Goal: Information Seeking & Learning: Learn about a topic

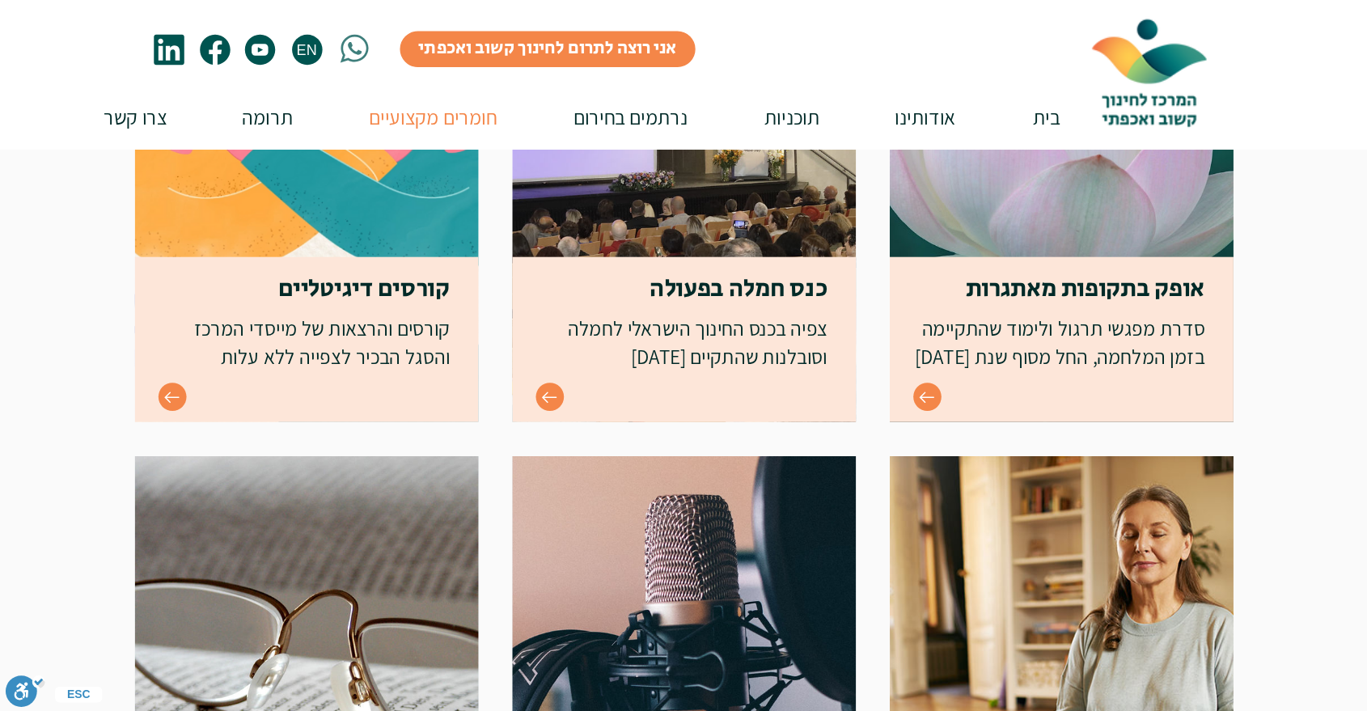
scroll to position [453, 0]
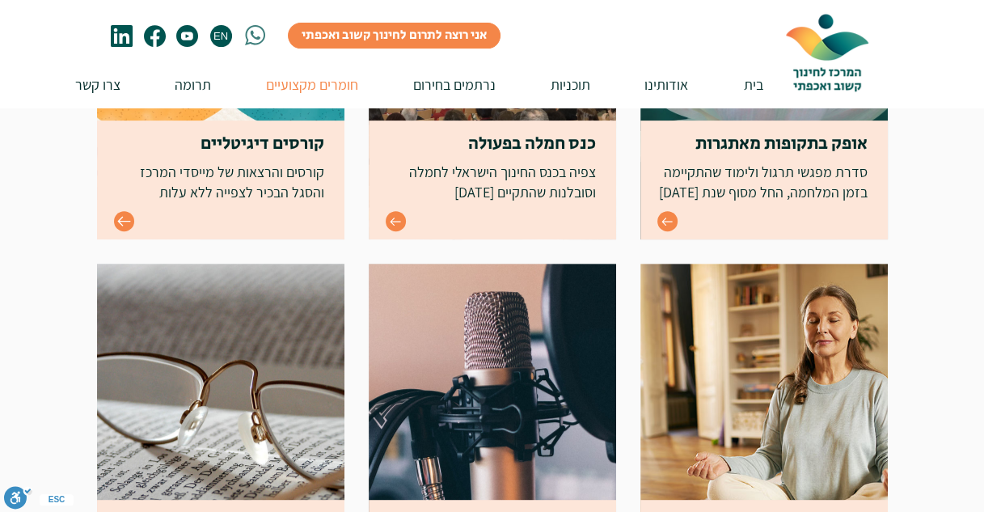
click at [120, 219] on icon "Go to" at bounding box center [123, 222] width 13 height 10
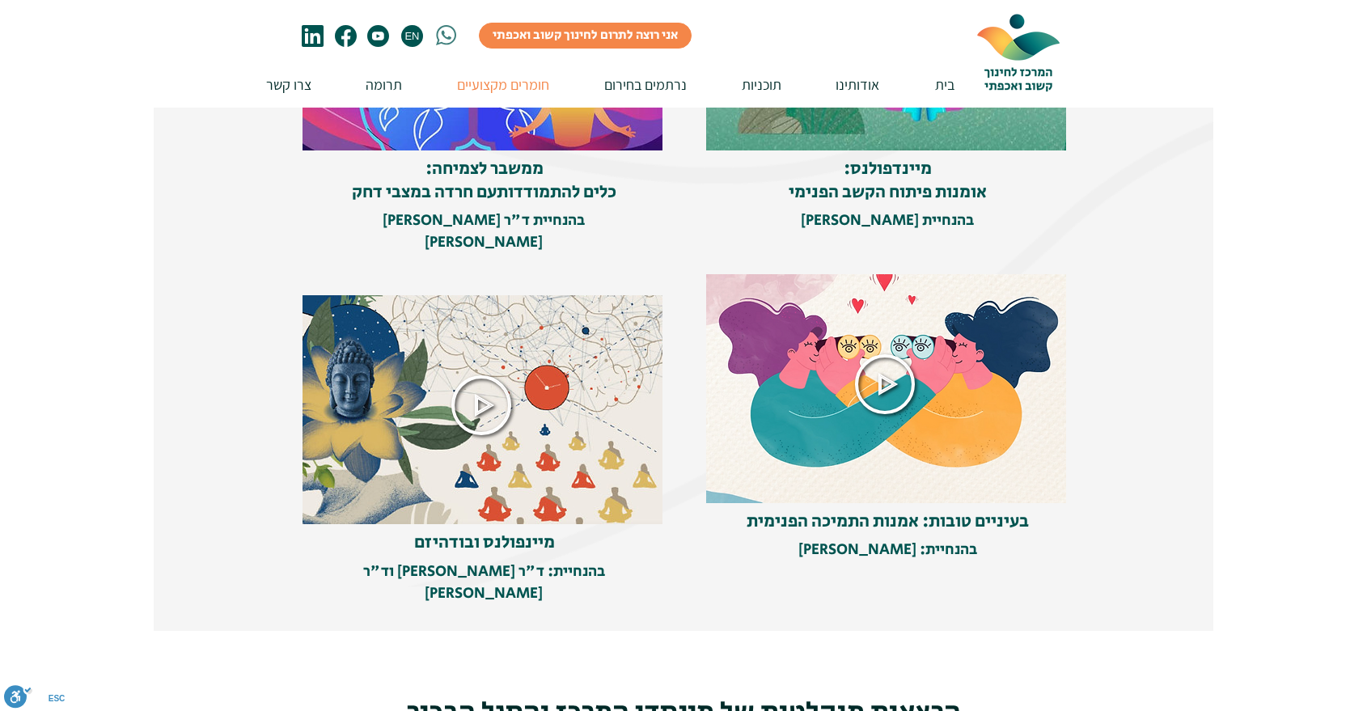
scroll to position [628, 0]
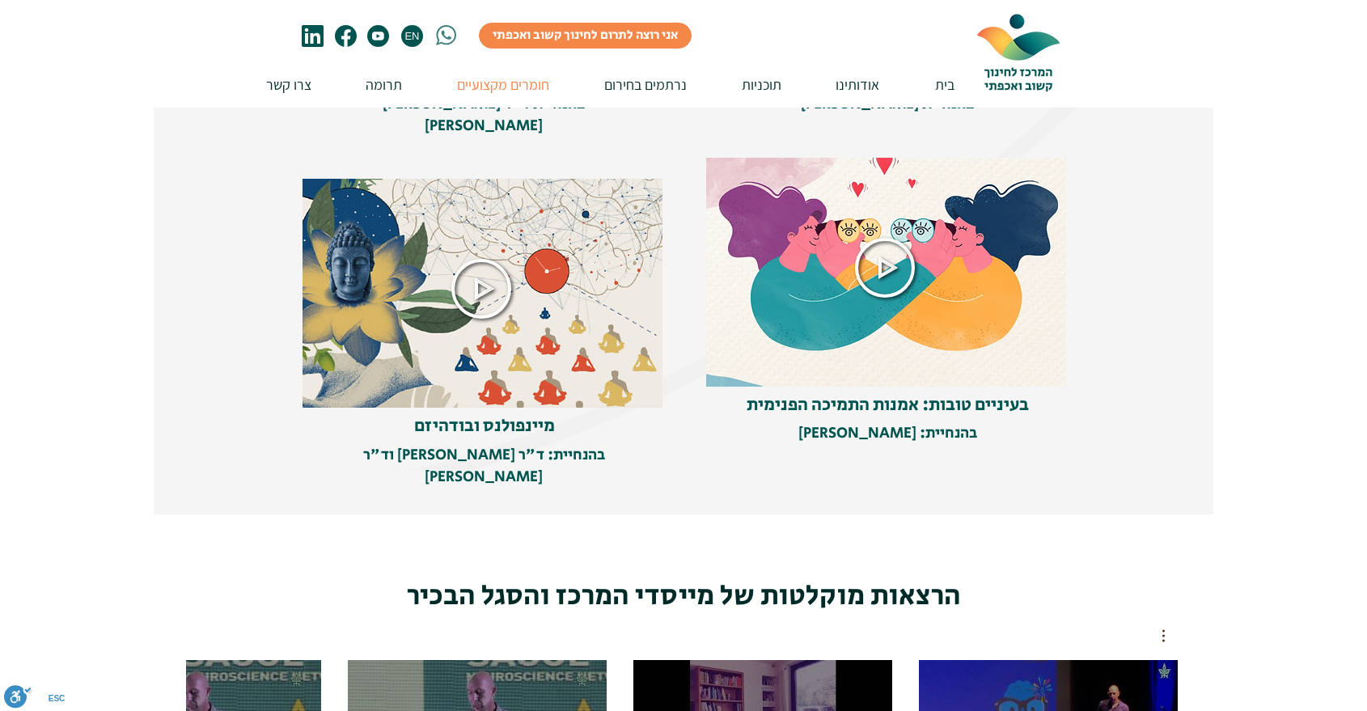
drag, startPoint x: 531, startPoint y: 404, endPoint x: 559, endPoint y: 414, distance: 30.2
click at [561, 415] on h5 "מיינפולנס ובודהיזם" at bounding box center [484, 426] width 336 height 23
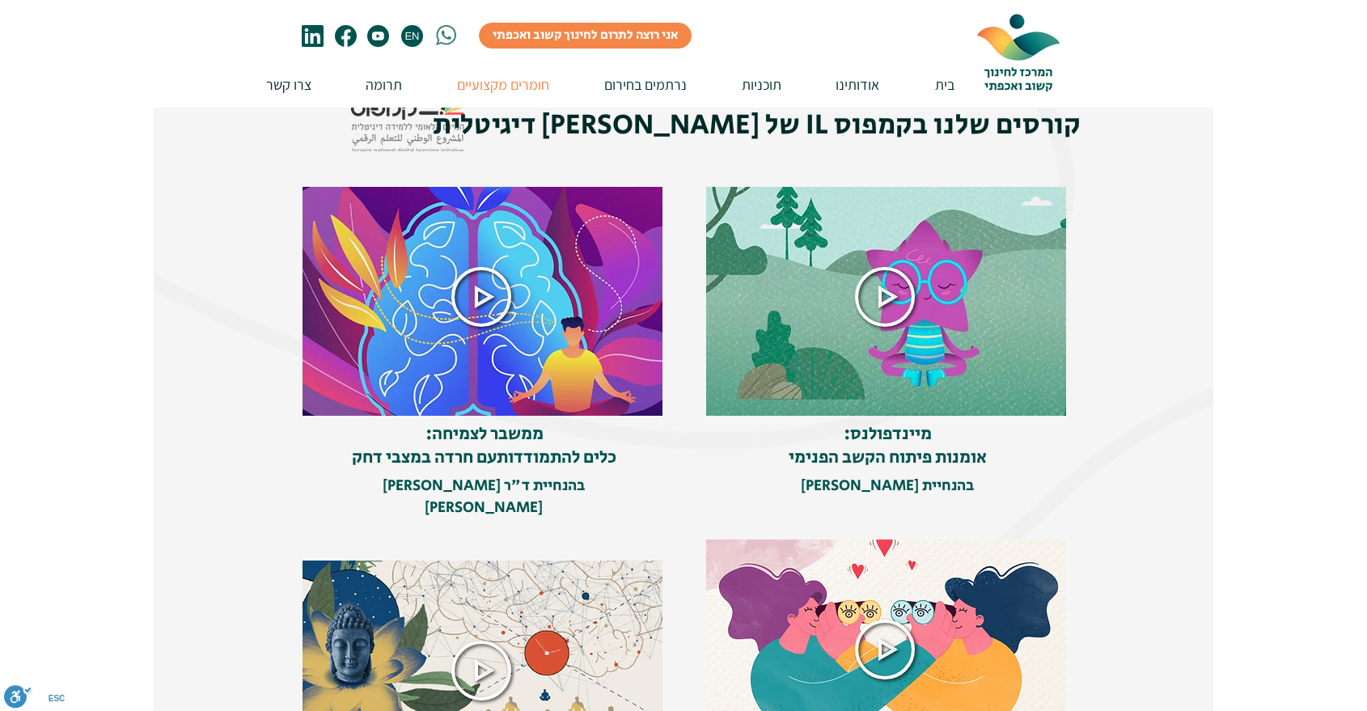
scroll to position [359, 0]
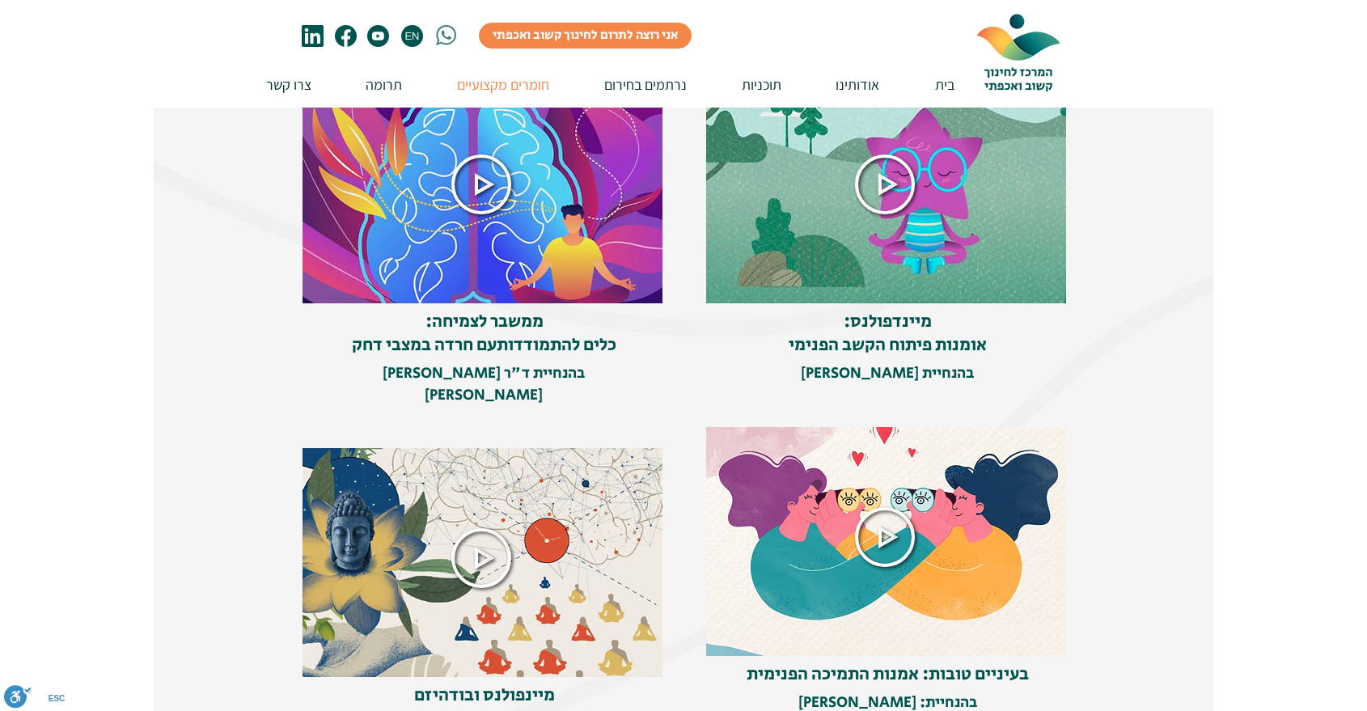
click at [558, 254] on img at bounding box center [483, 185] width 362 height 238
click at [896, 334] on span "מיינדפולנס: אומנות פיתוח הקשב הפנימי" at bounding box center [888, 333] width 198 height 49
click at [518, 511] on span "מיינפולנס ובודהיזם" at bounding box center [484, 696] width 141 height 26
click at [571, 511] on img at bounding box center [483, 558] width 362 height 238
click at [814, 202] on img at bounding box center [887, 185] width 362 height 238
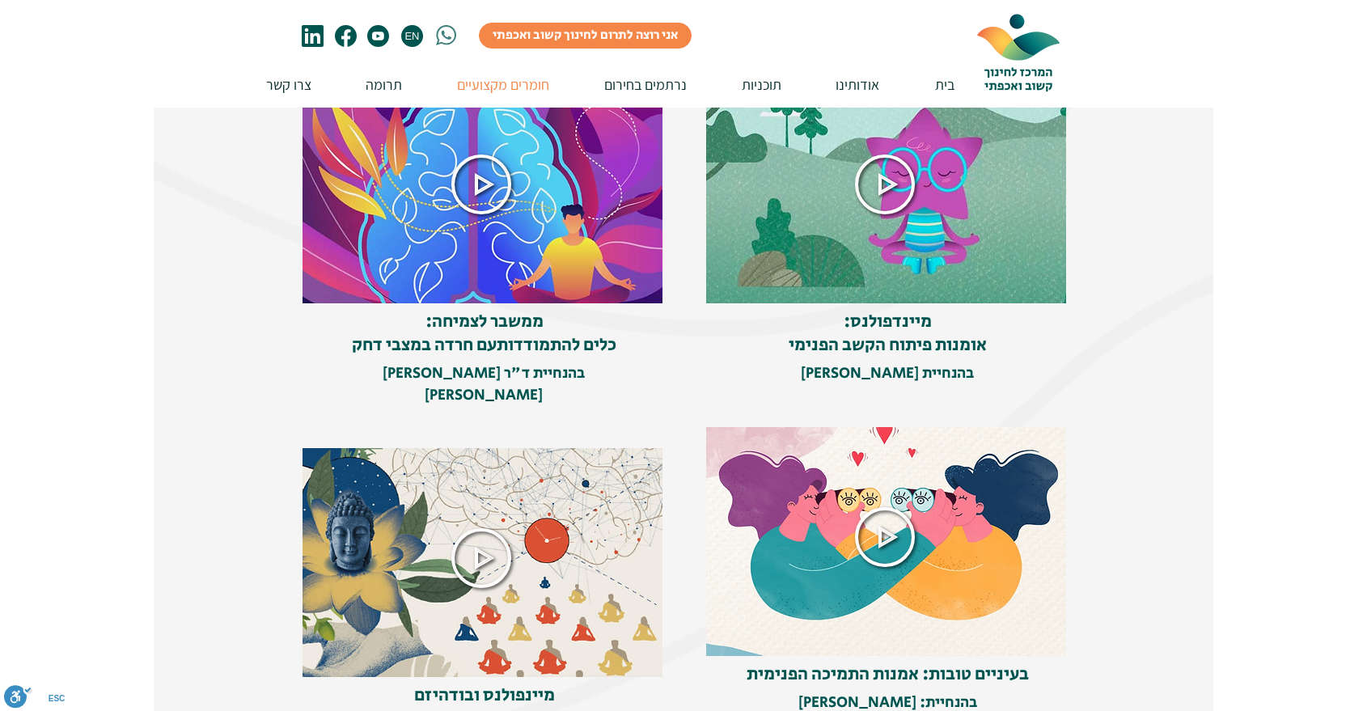
click at [876, 336] on span "מיינדפולנס: אומנות פיתוח הקשב הפנימי" at bounding box center [888, 333] width 198 height 49
click at [593, 216] on img at bounding box center [483, 185] width 362 height 238
click at [530, 374] on span "בהנחיית ד"ר רוני" at bounding box center [484, 373] width 202 height 22
click at [522, 275] on img at bounding box center [483, 185] width 362 height 238
click at [520, 342] on span "ממשבר לצמיחה: כלים להתמודדות" at bounding box center [521, 333] width 192 height 49
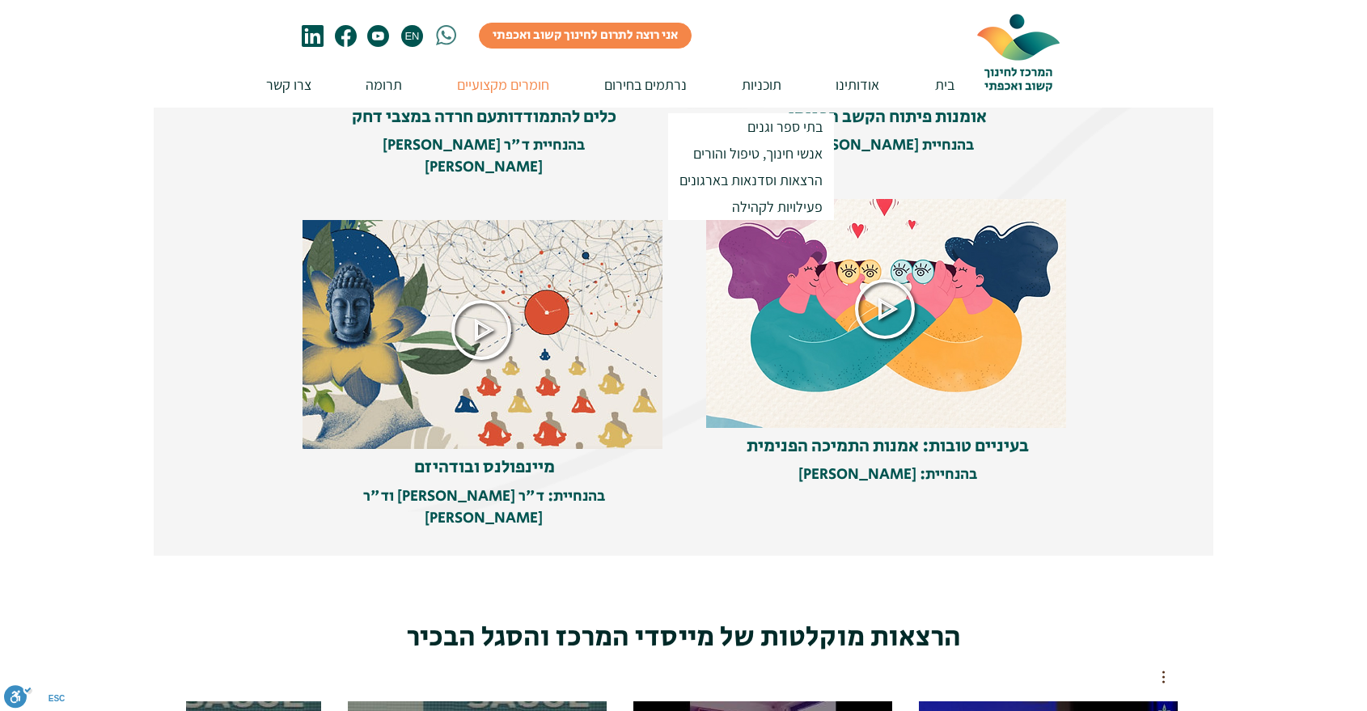
scroll to position [628, 0]
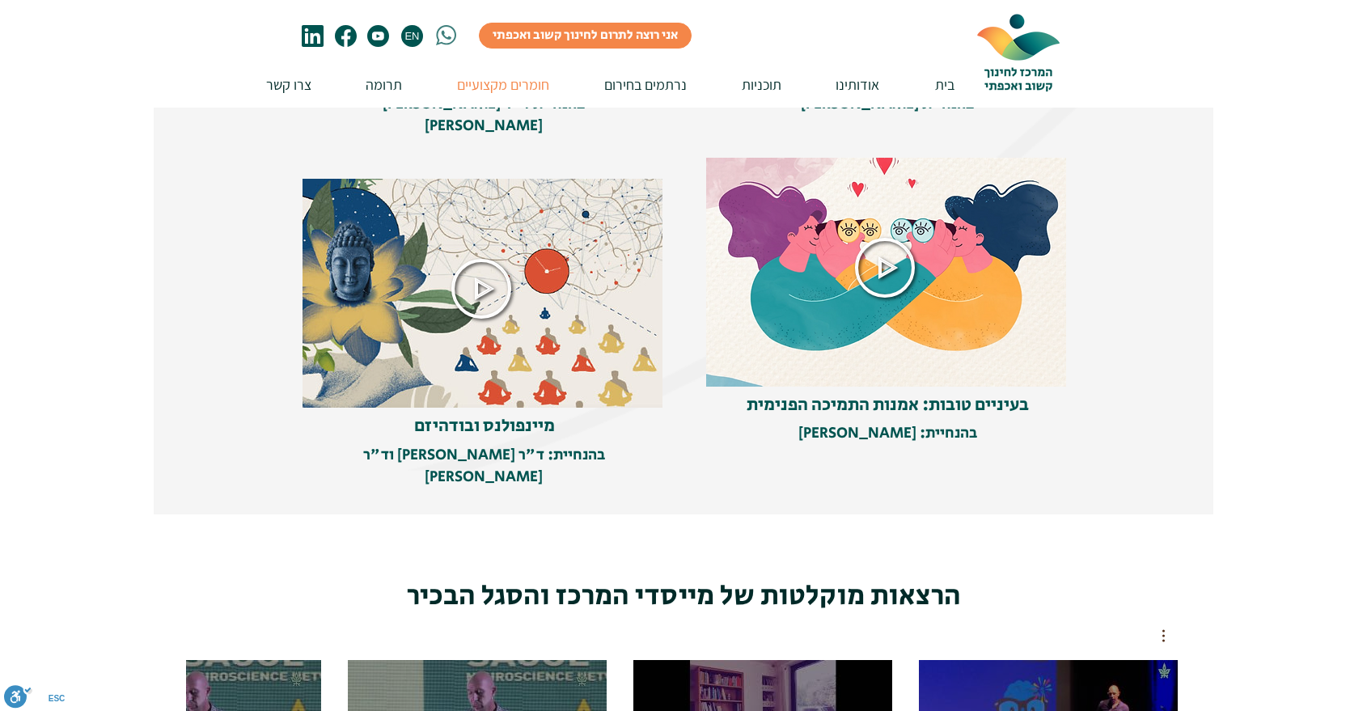
click at [984, 295] on img at bounding box center [887, 268] width 362 height 238
click at [920, 404] on span "בעיניים טובות: אמנות התמיכה הפנימית" at bounding box center [888, 405] width 282 height 26
click at [582, 306] on img at bounding box center [483, 289] width 362 height 238
